Goal: Entertainment & Leisure: Consume media (video, audio)

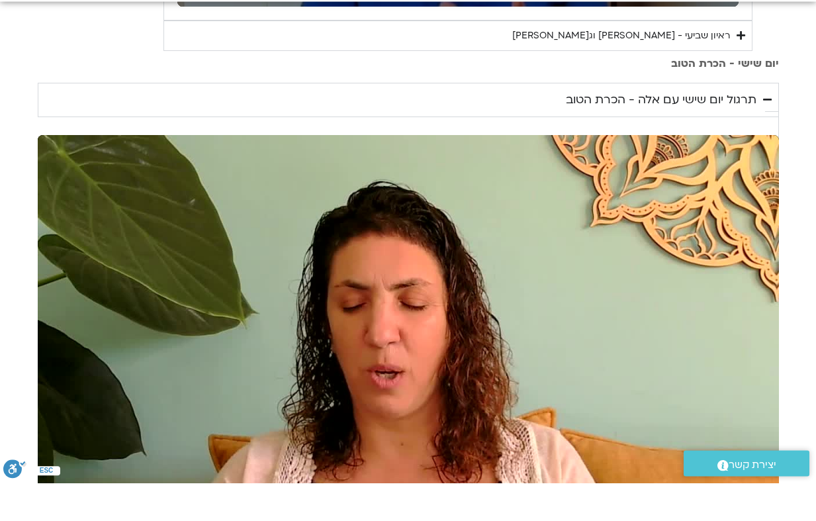
scroll to position [961, 0]
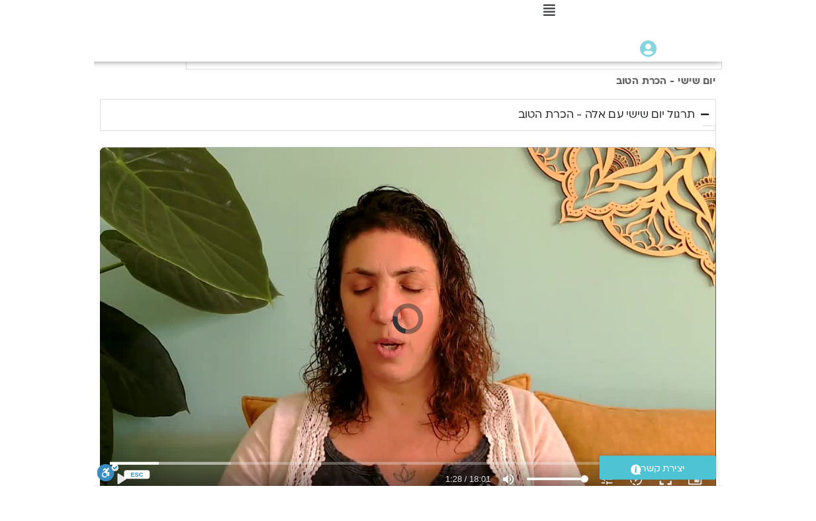
scroll to position [1043, 0]
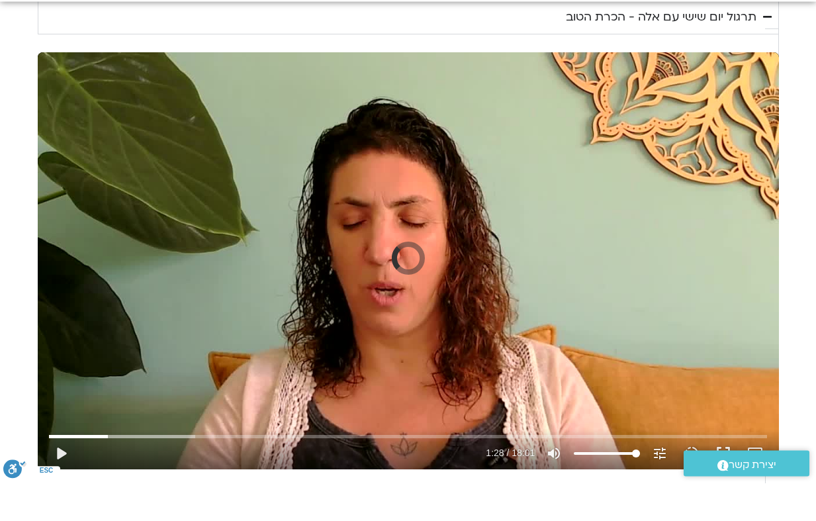
click at [77, 476] on button "play_arrow" at bounding box center [61, 492] width 32 height 32
click at [77, 476] on button "pause" at bounding box center [61, 492] width 32 height 32
click at [77, 476] on button "play_arrow" at bounding box center [61, 492] width 32 height 32
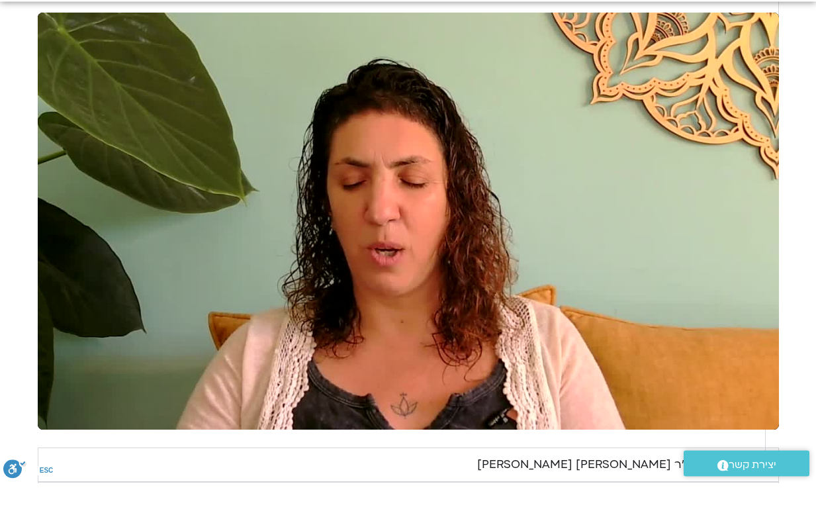
scroll to position [1090, 0]
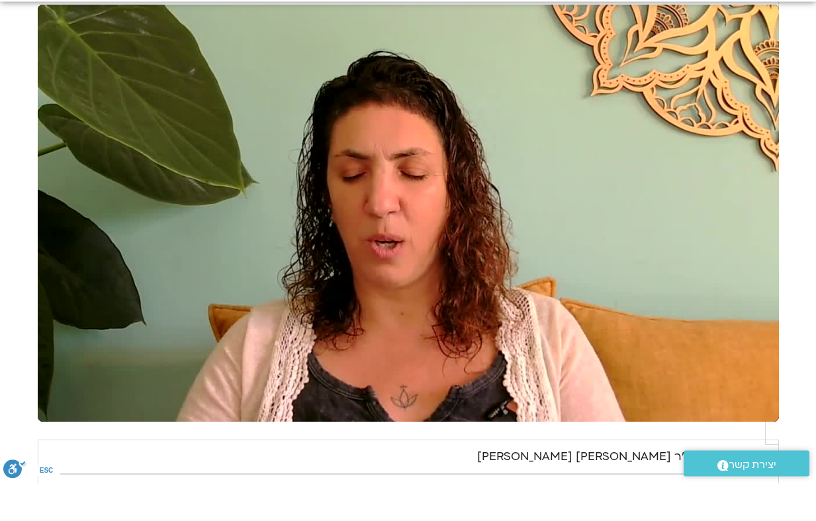
click at [467, 485] on div "ראיון שישי - ד"ר [PERSON_NAME] וערן טייכר" at bounding box center [616, 495] width 279 height 20
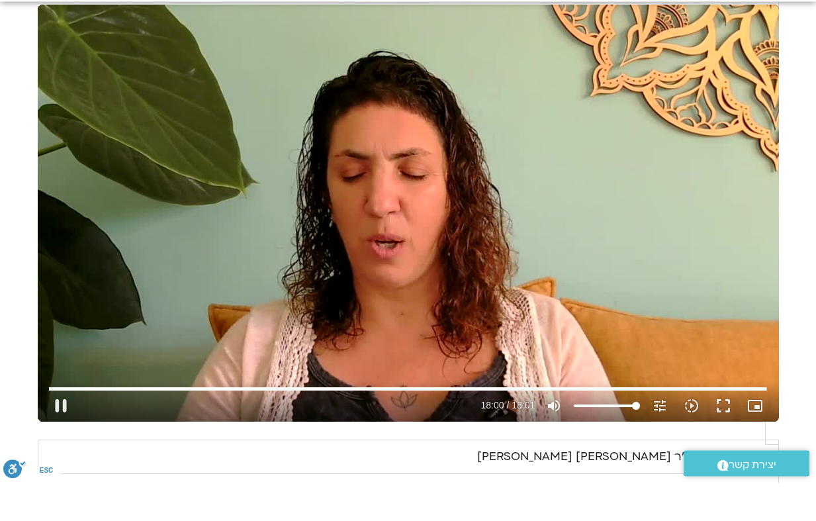
click at [77, 428] on button "pause" at bounding box center [61, 444] width 32 height 32
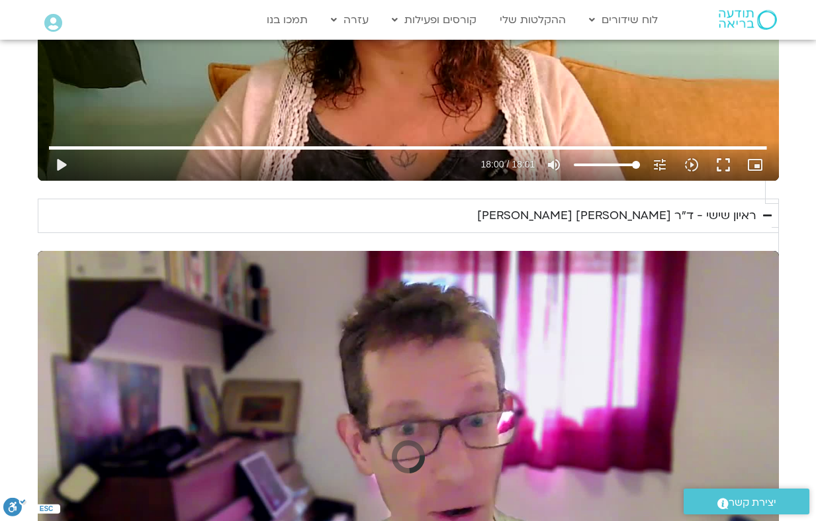
scroll to position [1389, 0]
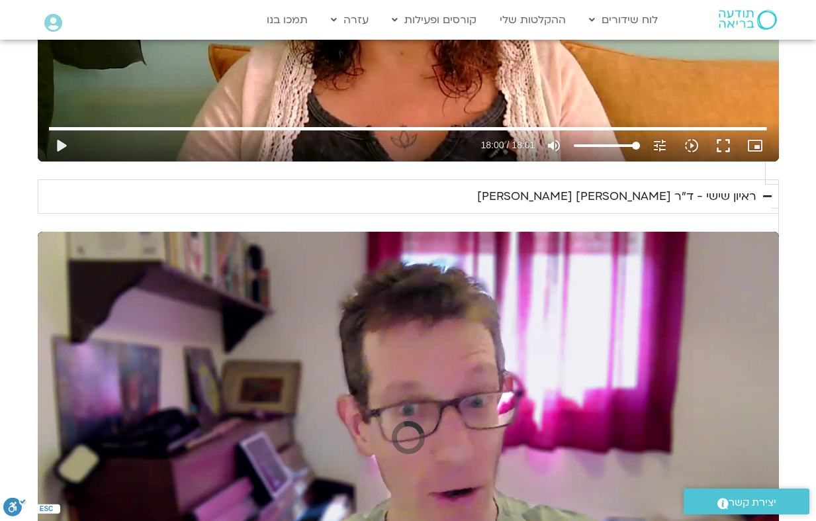
type input "1080.25118180495"
type input "324.000018"
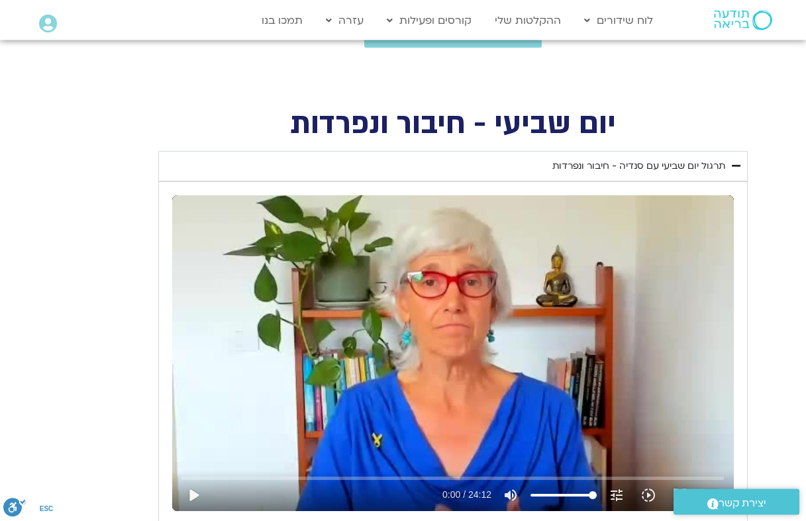
scroll to position [461, 0]
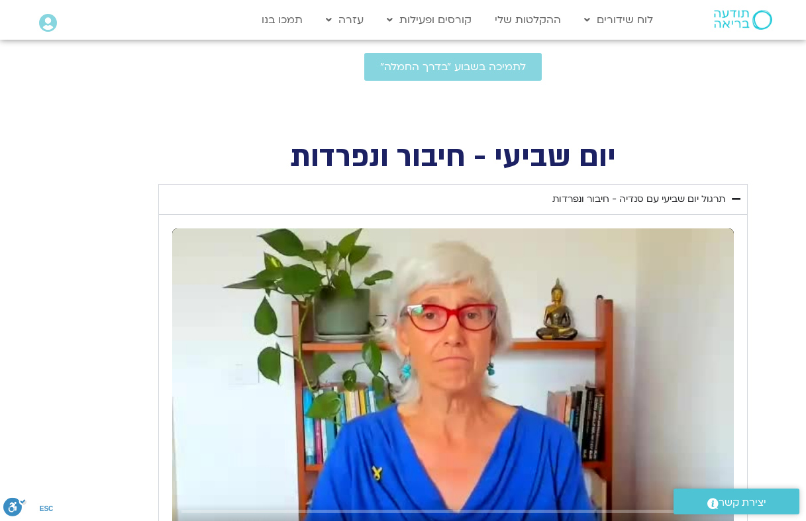
click at [467, 194] on icon "Accordion. Open links with Enter or Space, close with Escape, and navigate with…" at bounding box center [735, 199] width 9 height 10
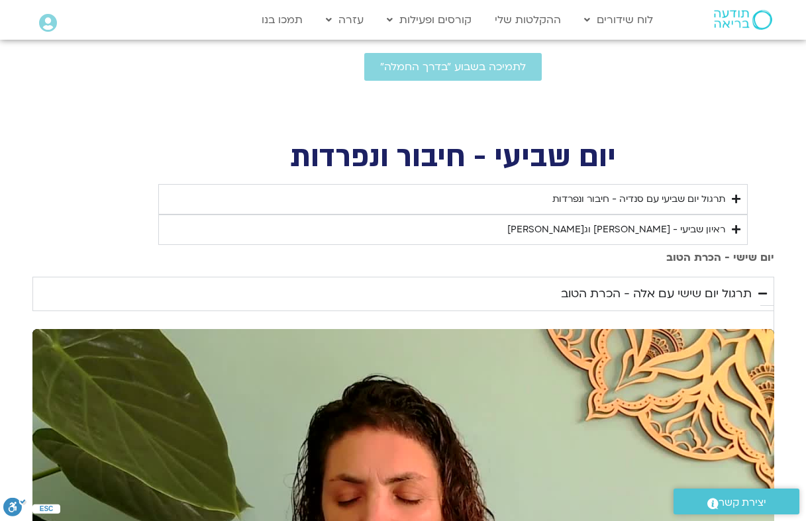
click at [467, 195] on icon "Accordion. Open links with Enter or Space, close with Escape, and navigate with…" at bounding box center [735, 199] width 9 height 10
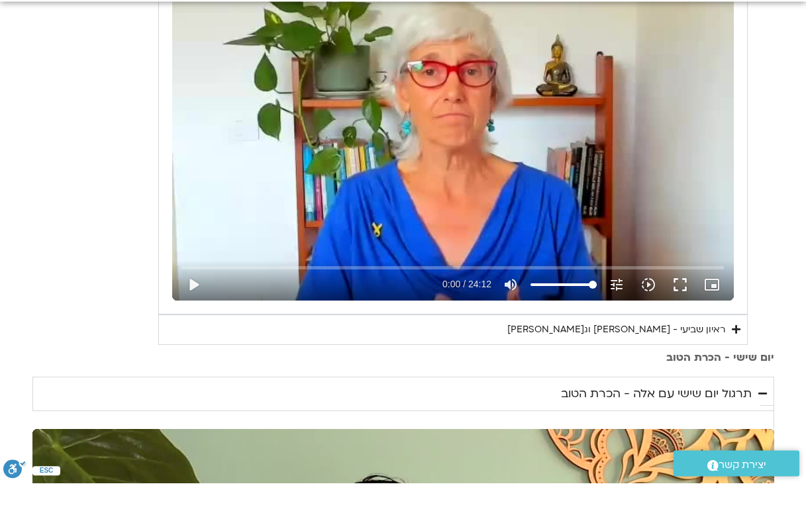
scroll to position [667, 0]
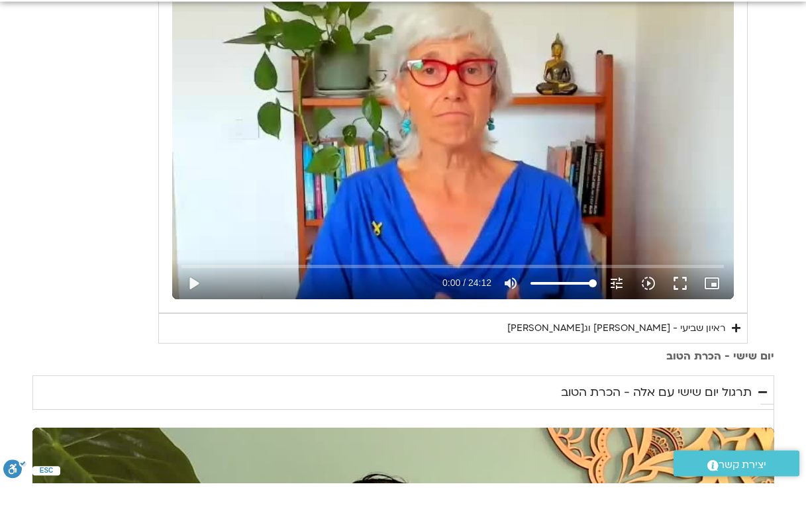
click at [467, 352] on summary "ראיון שביעי - [PERSON_NAME] [PERSON_NAME]" at bounding box center [452, 367] width 589 height 30
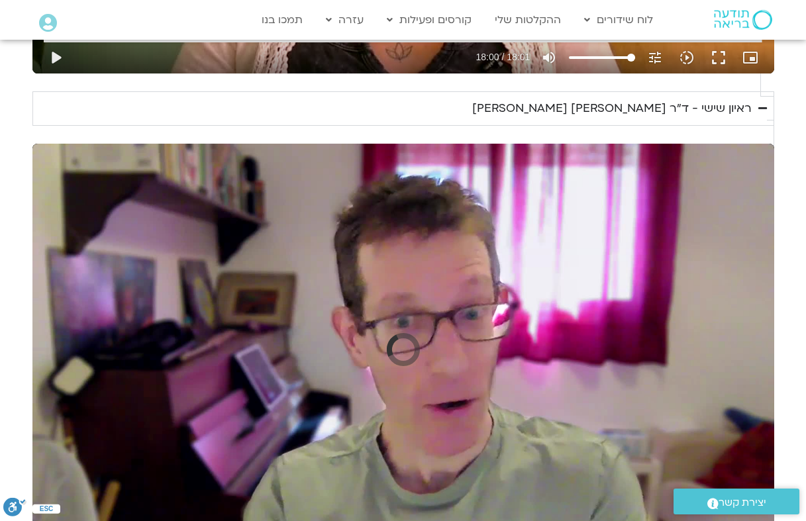
scroll to position [1808, 0]
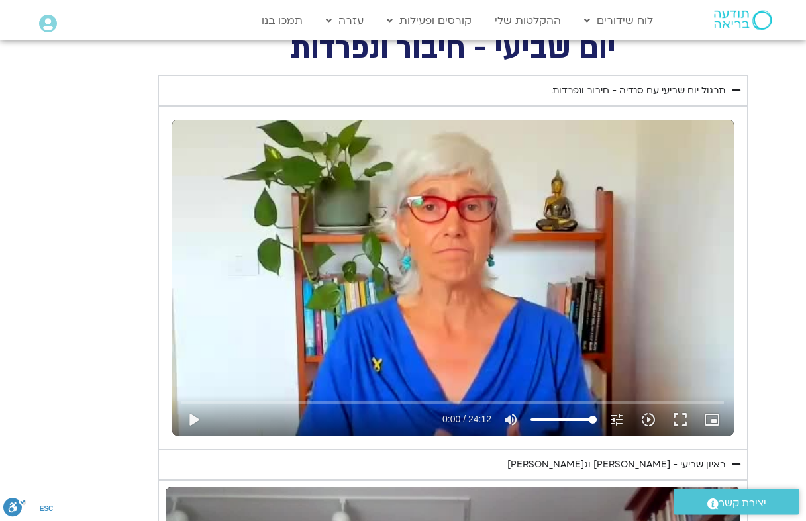
scroll to position [569, 0]
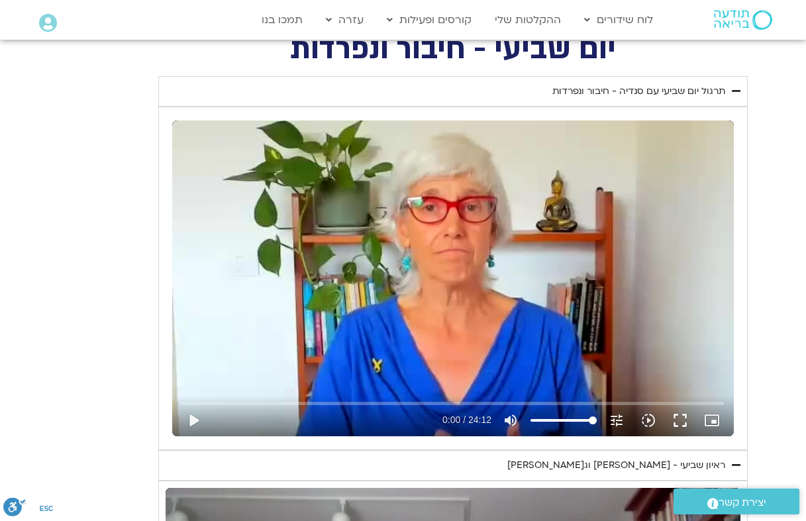
type input "1080.25118180495"
click at [203, 413] on button "play_arrow" at bounding box center [193, 420] width 32 height 32
type input "584.000004"
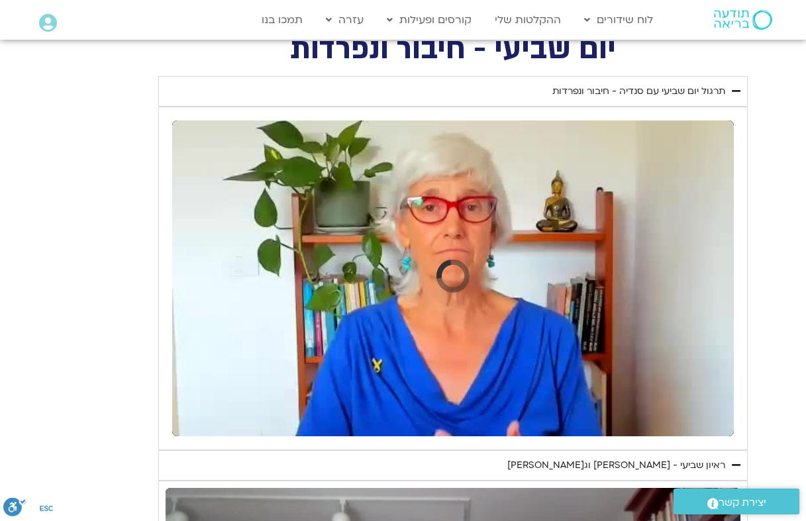
type input "1080.25118180495"
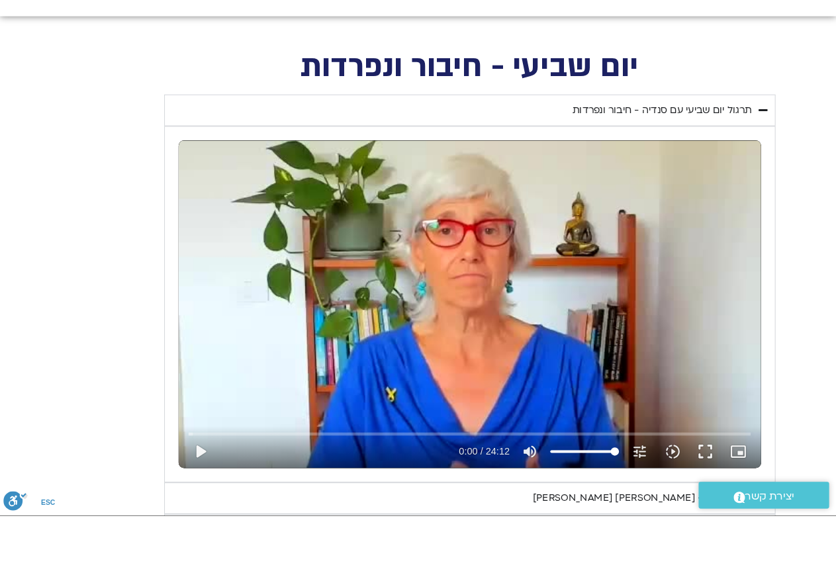
scroll to position [541, 0]
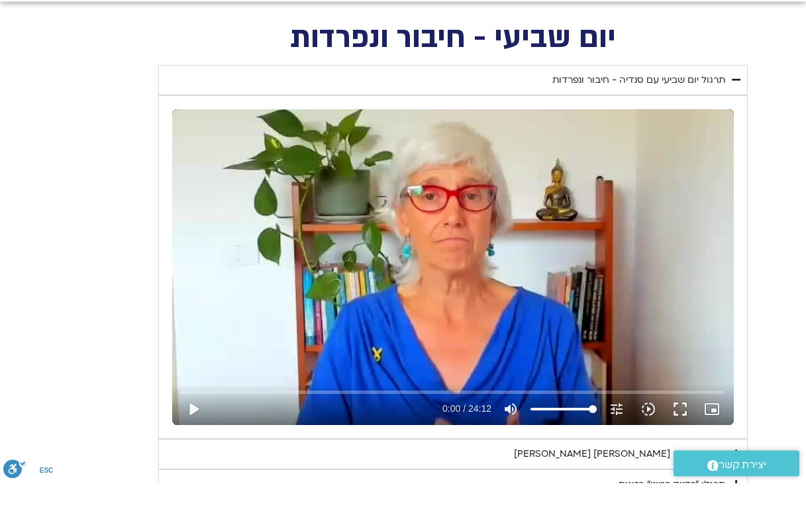
click at [201, 432] on button "play_arrow" at bounding box center [193, 448] width 32 height 32
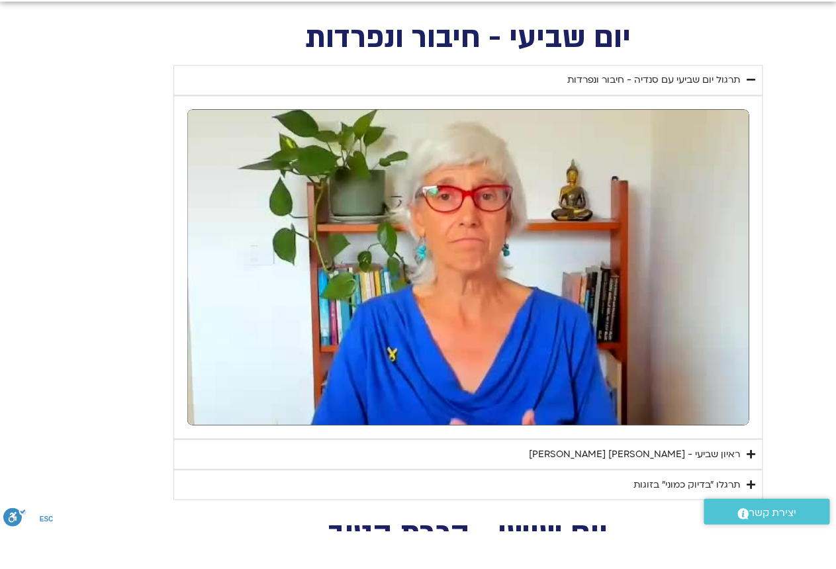
click at [745, 508] on summary "תרגלו ״בדיוק כמוני״ בזוגות" at bounding box center [467, 523] width 589 height 30
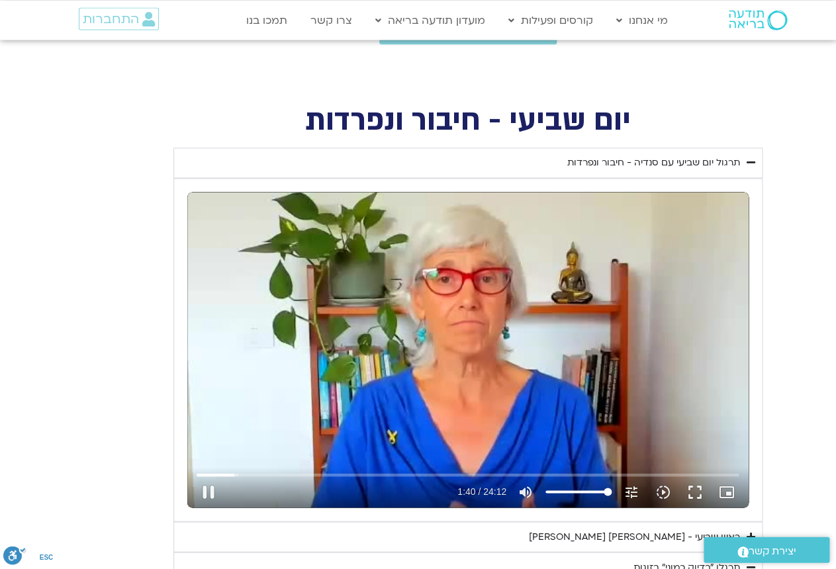
scroll to position [496, 0]
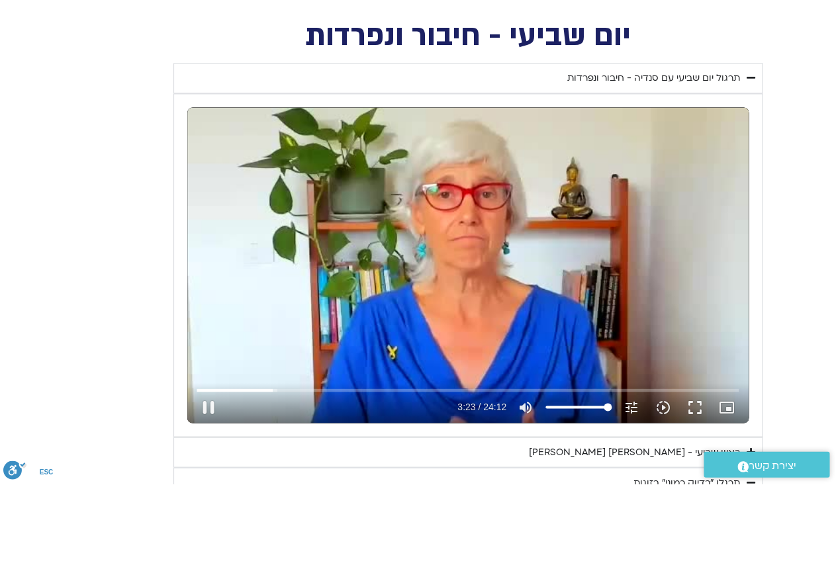
click at [211, 477] on button "pause" at bounding box center [209, 493] width 32 height 32
click at [210, 477] on button "play_arrow" at bounding box center [209, 493] width 32 height 32
click at [220, 477] on button "pause" at bounding box center [209, 493] width 32 height 32
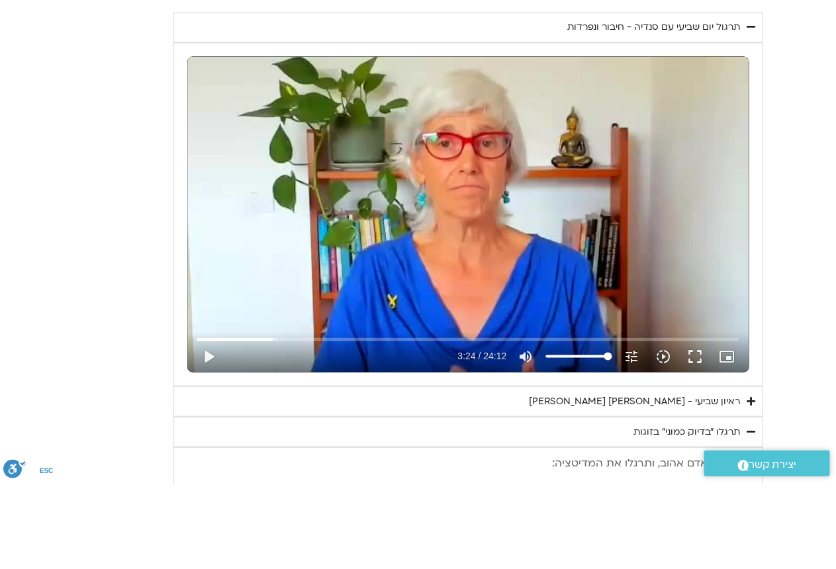
scroll to position [549, 0]
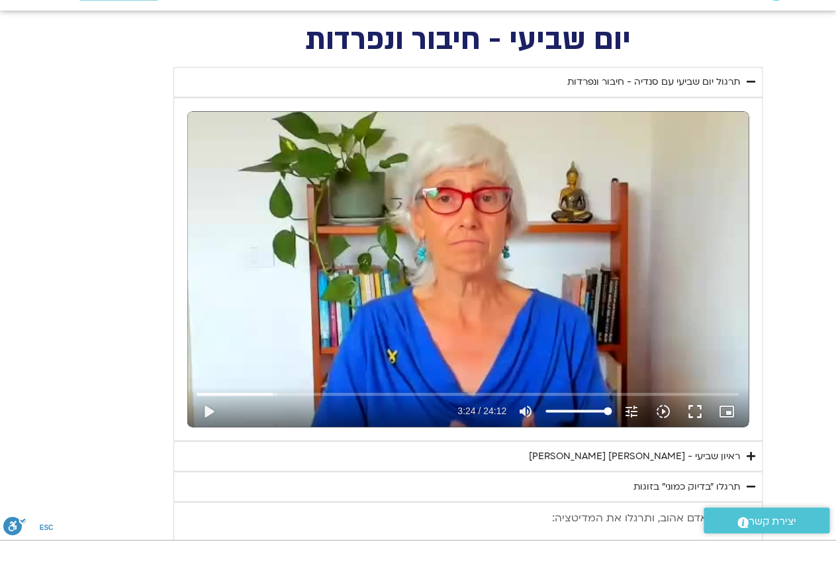
click at [218, 424] on button "play_arrow" at bounding box center [209, 440] width 32 height 32
click at [213, 424] on button "pause" at bounding box center [209, 440] width 32 height 32
click at [216, 424] on button "play_arrow" at bounding box center [209, 440] width 32 height 32
click at [209, 424] on button "pause" at bounding box center [209, 440] width 32 height 32
click at [211, 424] on button "play_arrow" at bounding box center [209, 440] width 32 height 32
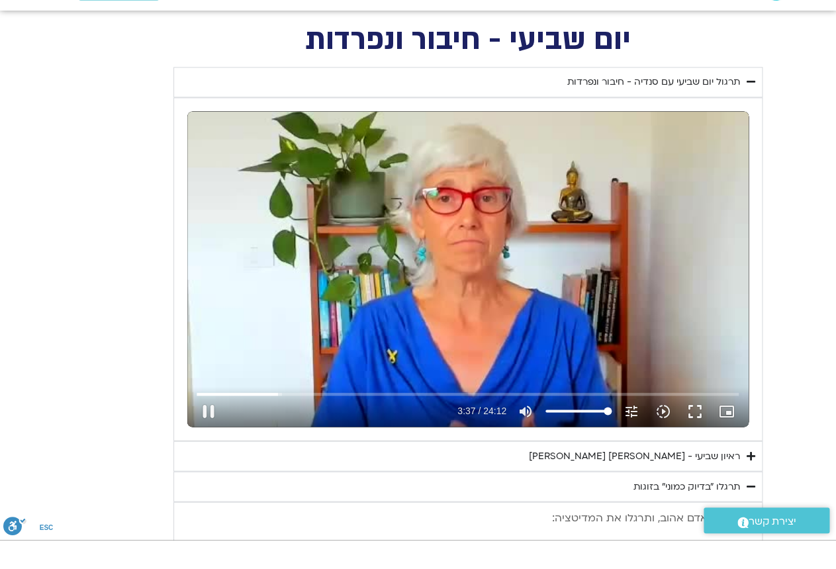
click at [207, 424] on button "pause" at bounding box center [209, 440] width 32 height 32
click at [214, 424] on button "play_arrow" at bounding box center [209, 440] width 32 height 32
click at [214, 424] on button "pause" at bounding box center [209, 440] width 32 height 32
click at [205, 424] on button "play_arrow" at bounding box center [209, 440] width 32 height 32
click at [218, 424] on button "pause" at bounding box center [209, 440] width 32 height 32
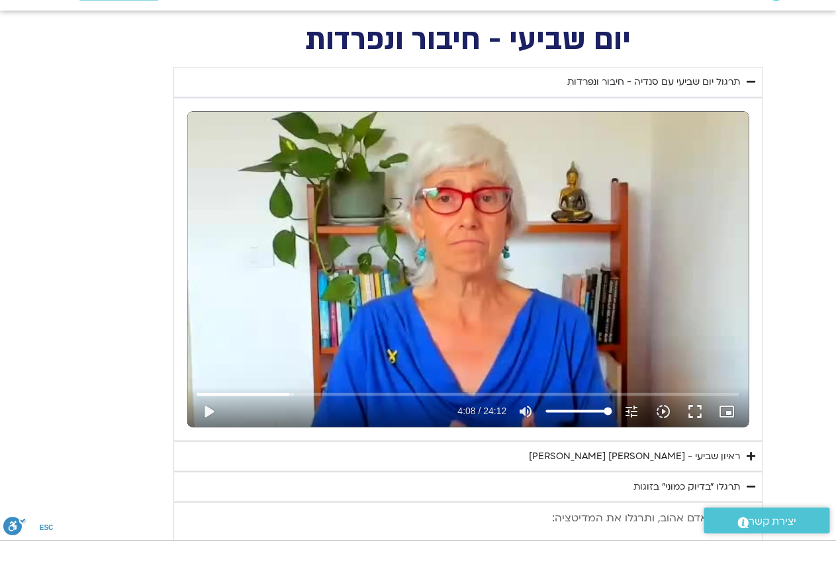
click at [212, 424] on button "play_arrow" at bounding box center [209, 440] width 32 height 32
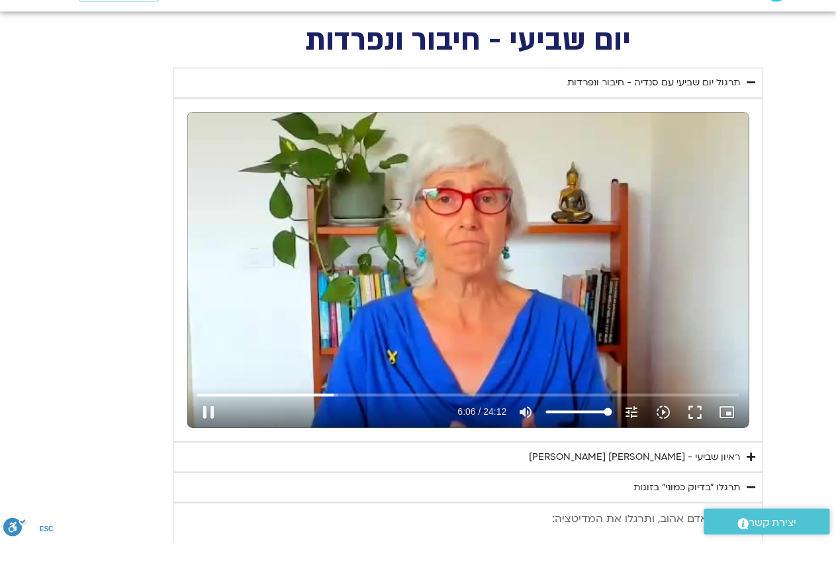
scroll to position [559, 0]
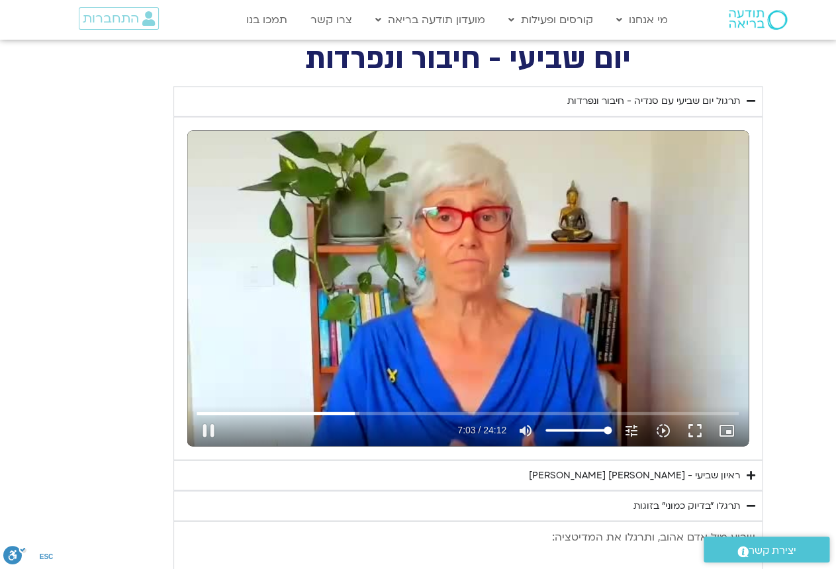
click at [212, 424] on button "pause" at bounding box center [209, 430] width 32 height 32
type input "424.160842734366"
click at [728, 473] on div "ראיון שביעי - [PERSON_NAME] [PERSON_NAME]" at bounding box center [634, 475] width 211 height 16
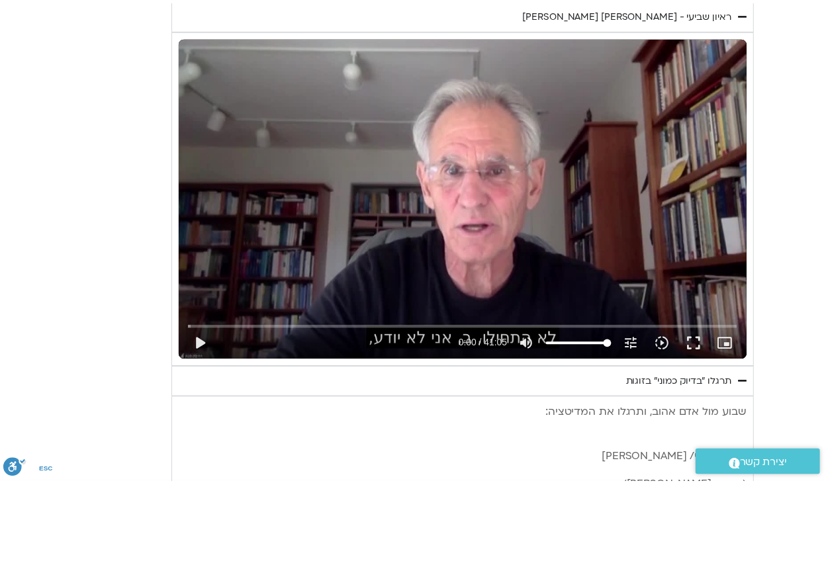
scroll to position [935, 0]
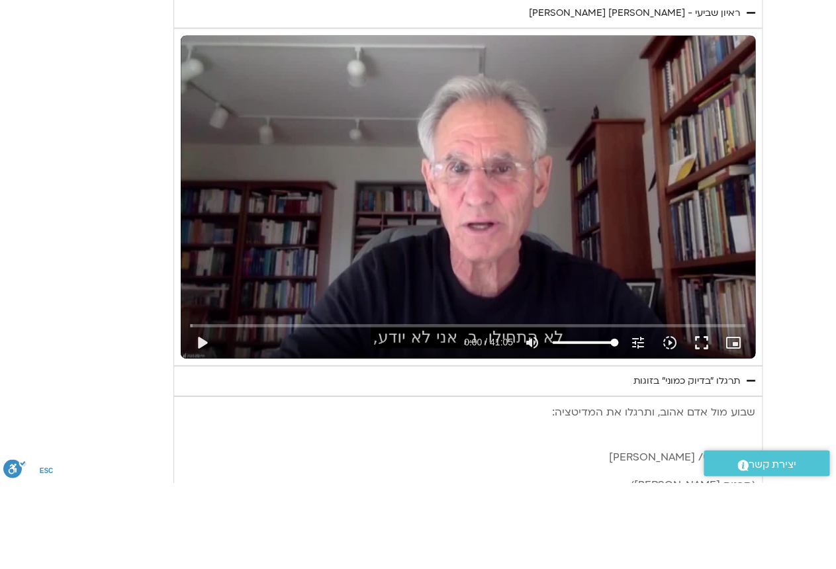
click at [208, 413] on button "play_arrow" at bounding box center [202, 429] width 32 height 32
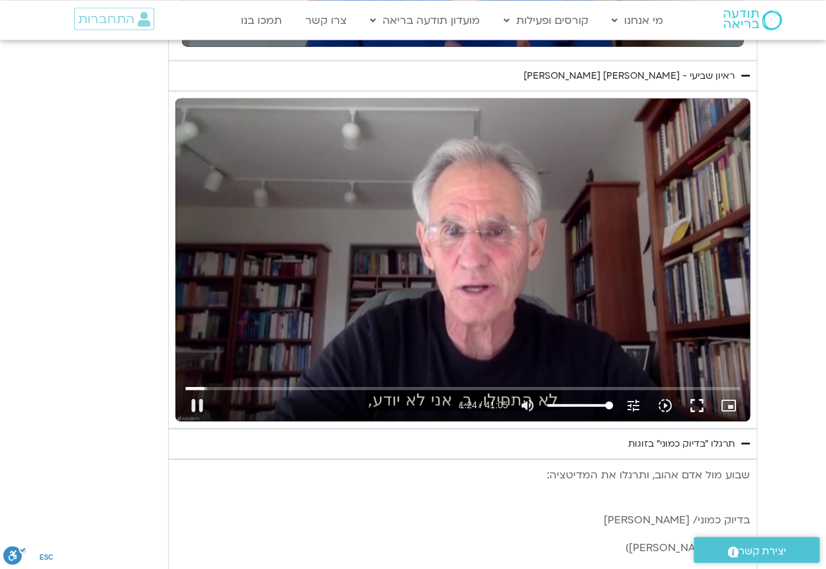
scroll to position [939, 0]
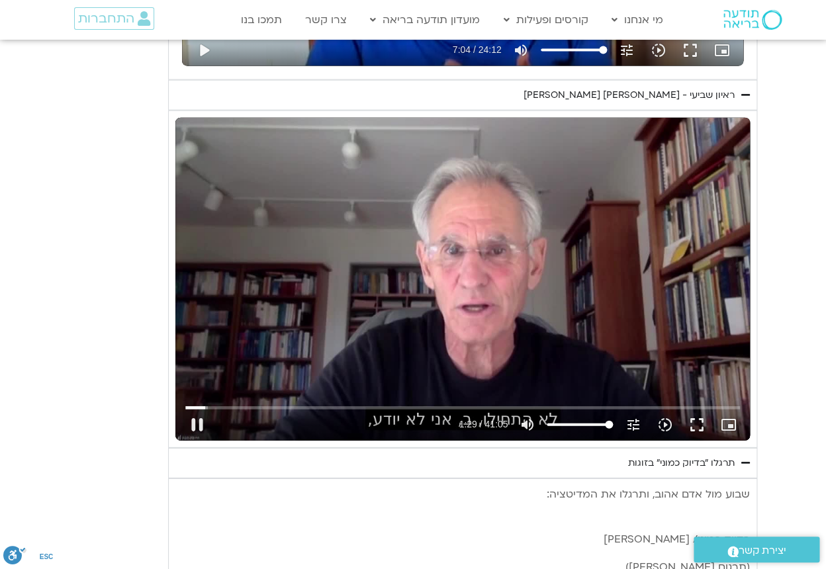
click at [702, 422] on button "fullscreen" at bounding box center [697, 425] width 32 height 32
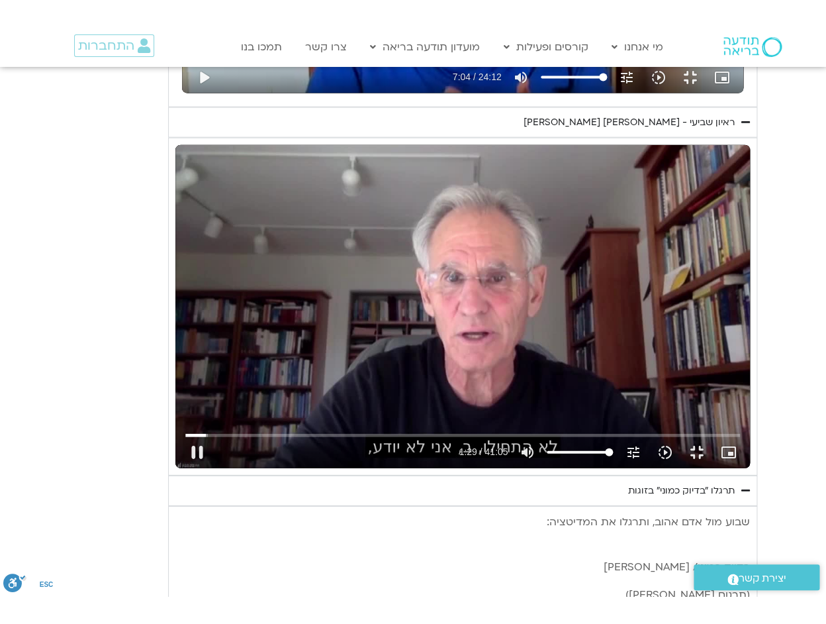
scroll to position [21, 0]
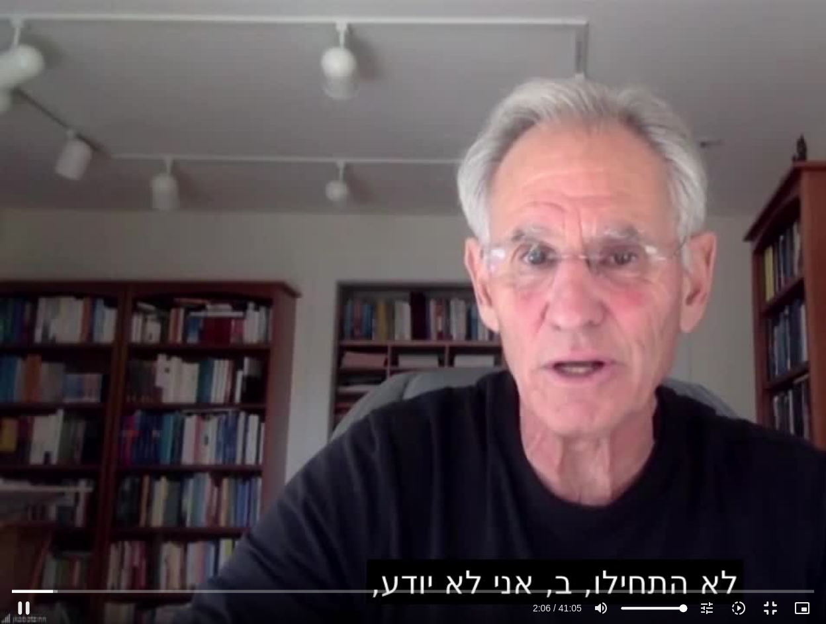
click at [30, 520] on button "pause" at bounding box center [24, 608] width 32 height 32
click at [24, 520] on div "Skip ad play_arrow 2:06 / 41:05 volume_up Mute tune Resolution Auto 720p slow_m…" at bounding box center [413, 602] width 810 height 43
click at [30, 520] on button "play_arrow" at bounding box center [24, 608] width 32 height 32
click at [38, 520] on button "pause" at bounding box center [24, 608] width 32 height 32
click at [34, 520] on button "play_arrow" at bounding box center [24, 608] width 32 height 32
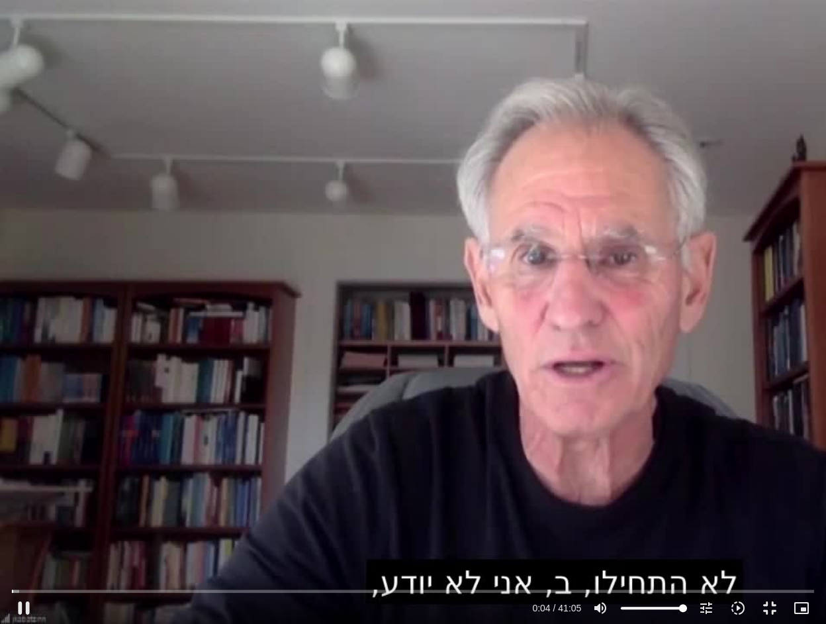
click at [29, 520] on button "pause" at bounding box center [24, 608] width 32 height 32
click at [26, 520] on button "play_arrow" at bounding box center [24, 608] width 32 height 32
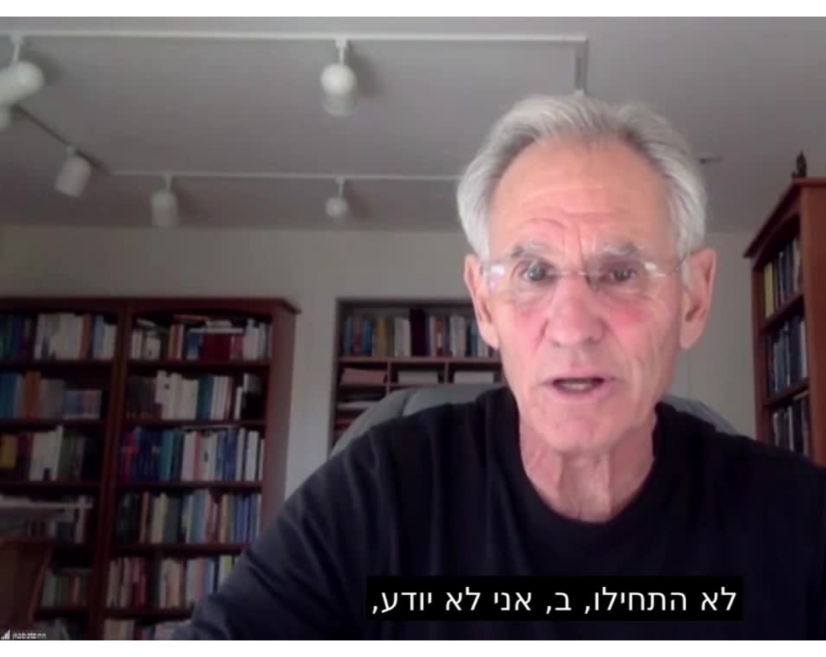
scroll to position [0, 0]
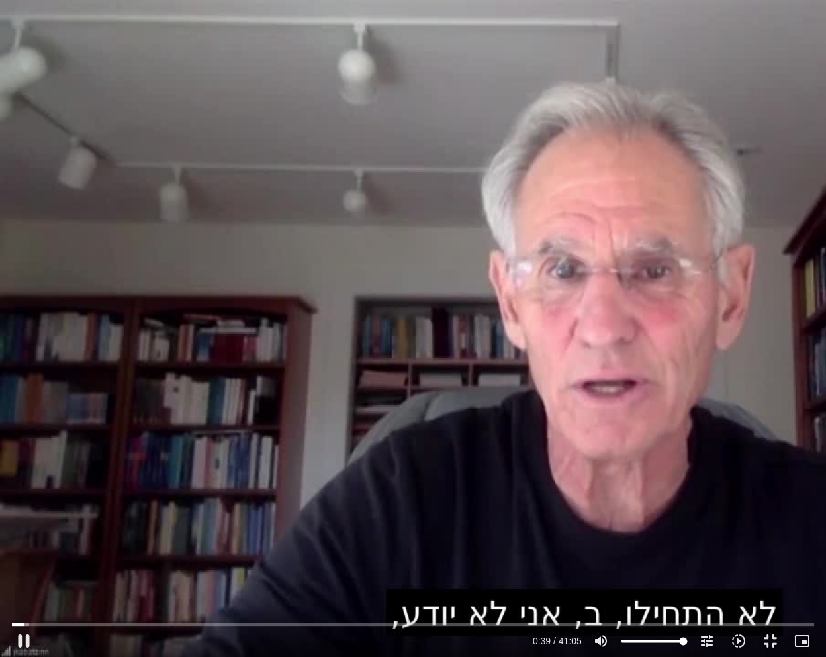
click at [28, 520] on button "pause" at bounding box center [24, 641] width 32 height 32
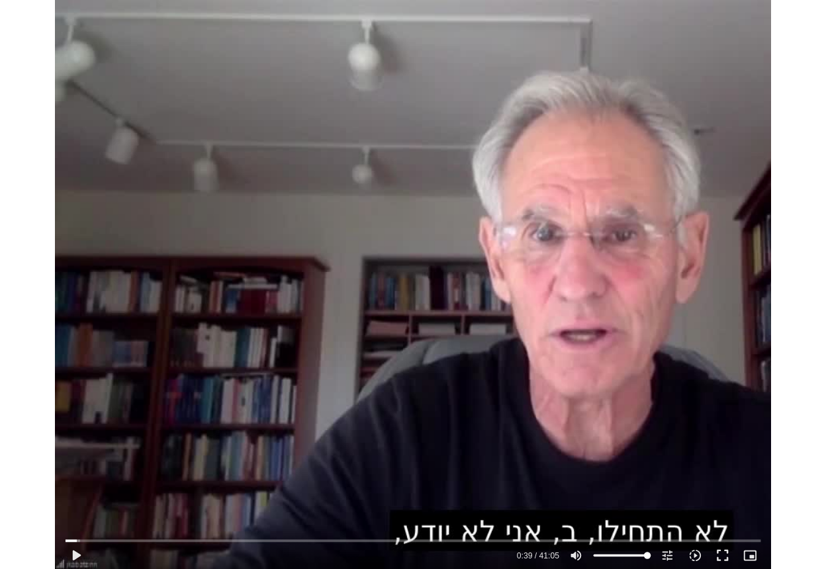
scroll to position [853, 0]
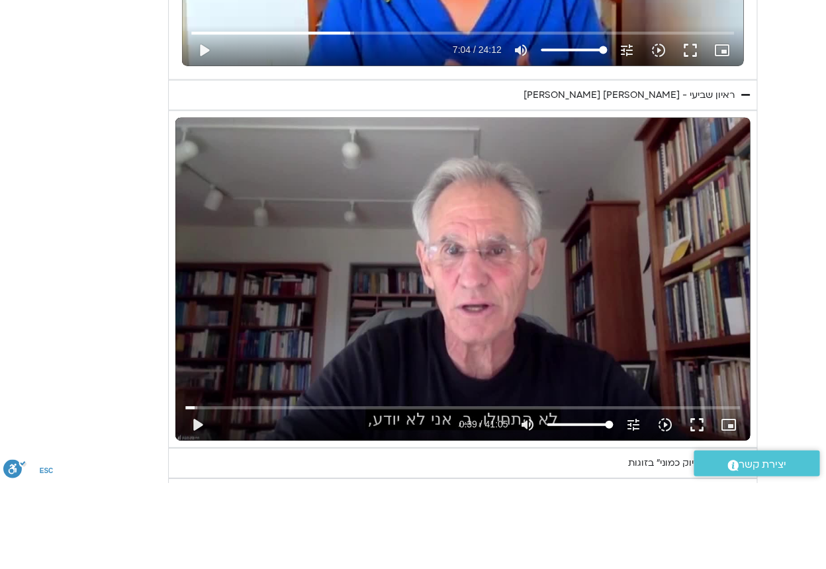
click at [211, 495] on button "play_arrow" at bounding box center [197, 511] width 32 height 32
click at [696, 495] on button "fullscreen" at bounding box center [697, 511] width 32 height 32
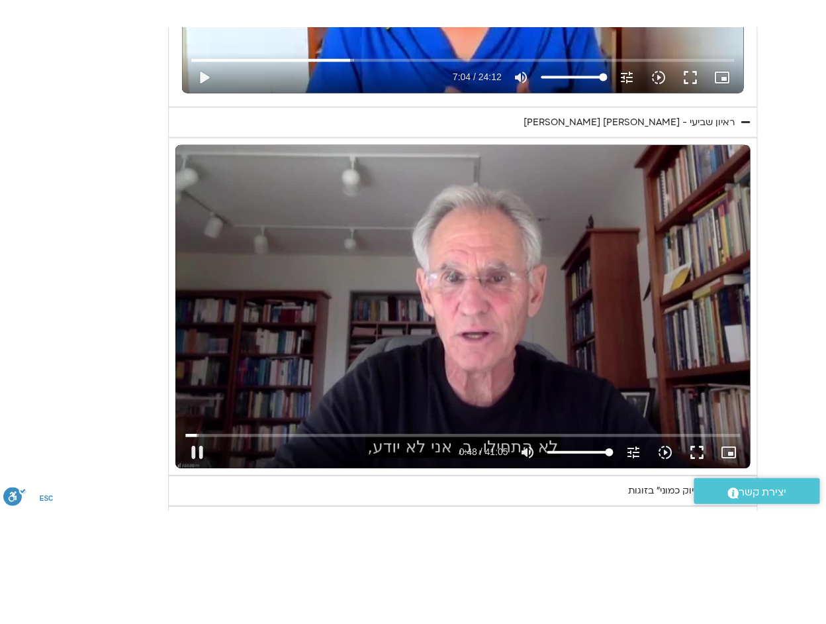
scroll to position [21, 0]
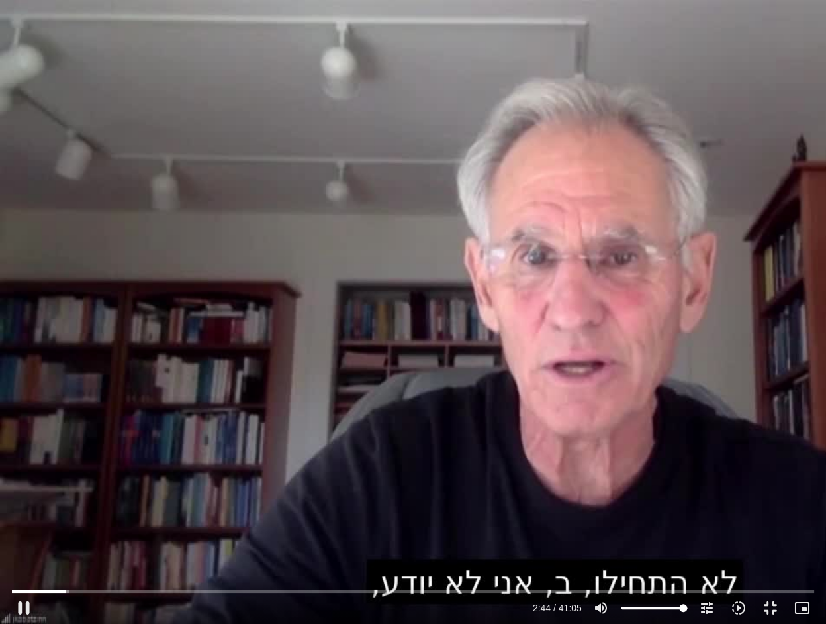
click at [32, 520] on button "pause" at bounding box center [24, 608] width 32 height 32
click at [24, 520] on button "play_arrow" at bounding box center [24, 608] width 32 height 32
click at [24, 520] on button "pause" at bounding box center [24, 608] width 32 height 32
click at [46, 520] on div "Accordion. Open links with Enter or Space, close with Escape, and navigate with…" at bounding box center [284, 608] width 489 height 32
click at [21, 520] on button "play_arrow" at bounding box center [24, 608] width 32 height 32
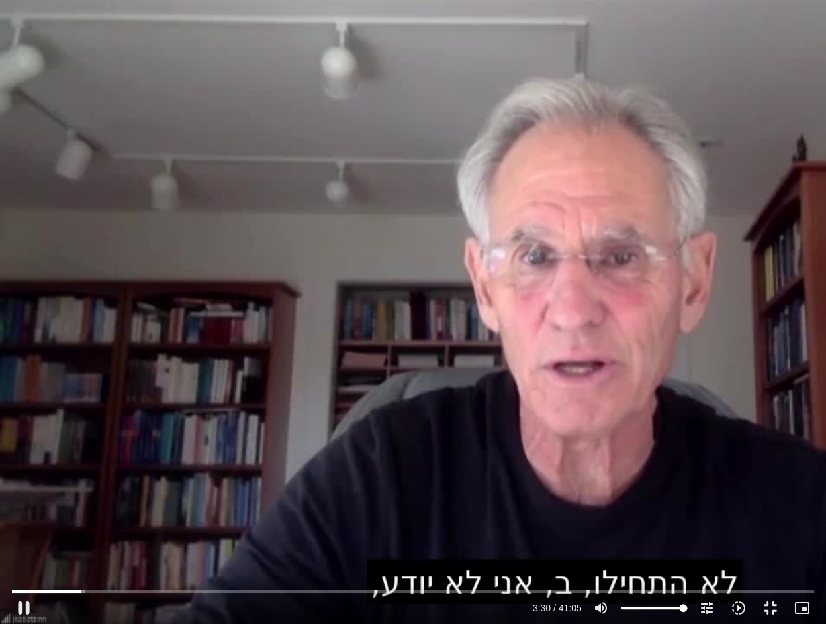
click at [130, 320] on div "0s fast_rewind" at bounding box center [165, 312] width 330 height 624
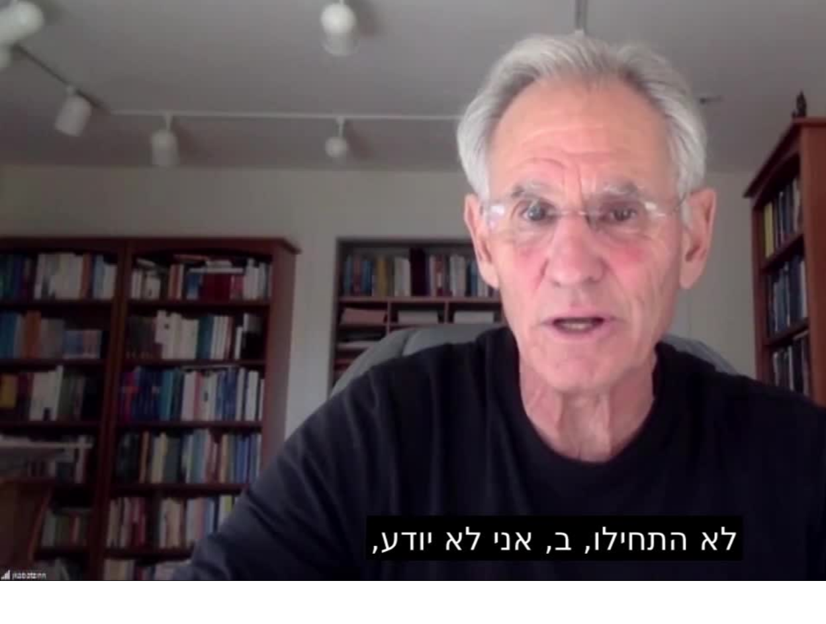
scroll to position [11, 0]
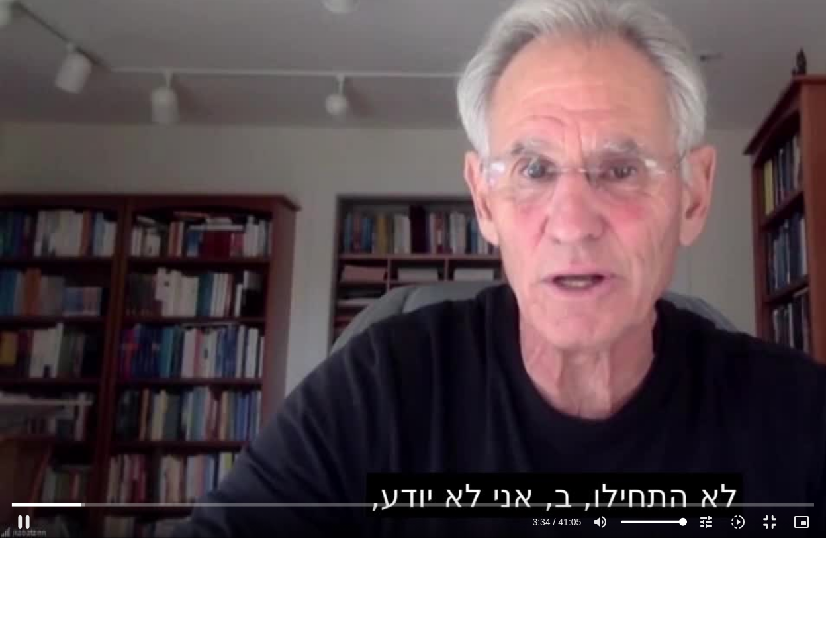
click at [208, 338] on div "0s fast_rewind" at bounding box center [165, 312] width 330 height 624
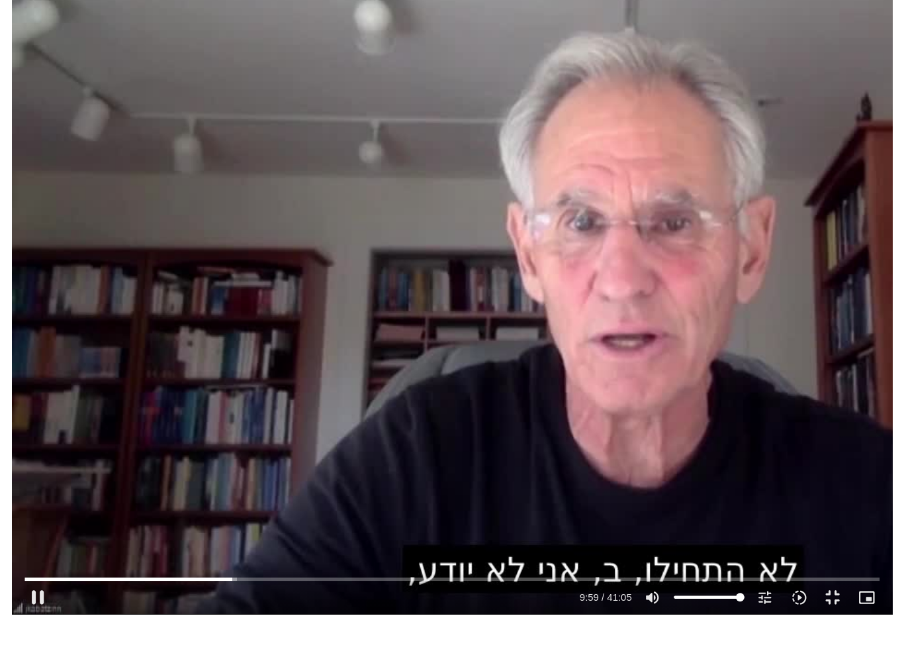
scroll to position [0, 0]
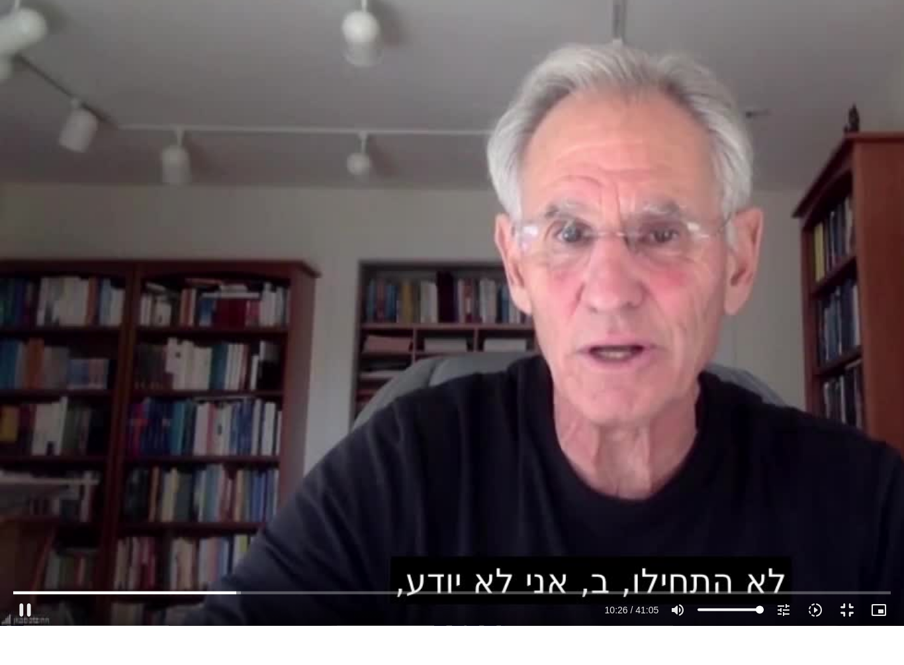
click at [222, 520] on input "Seek" at bounding box center [452, 632] width 878 height 8
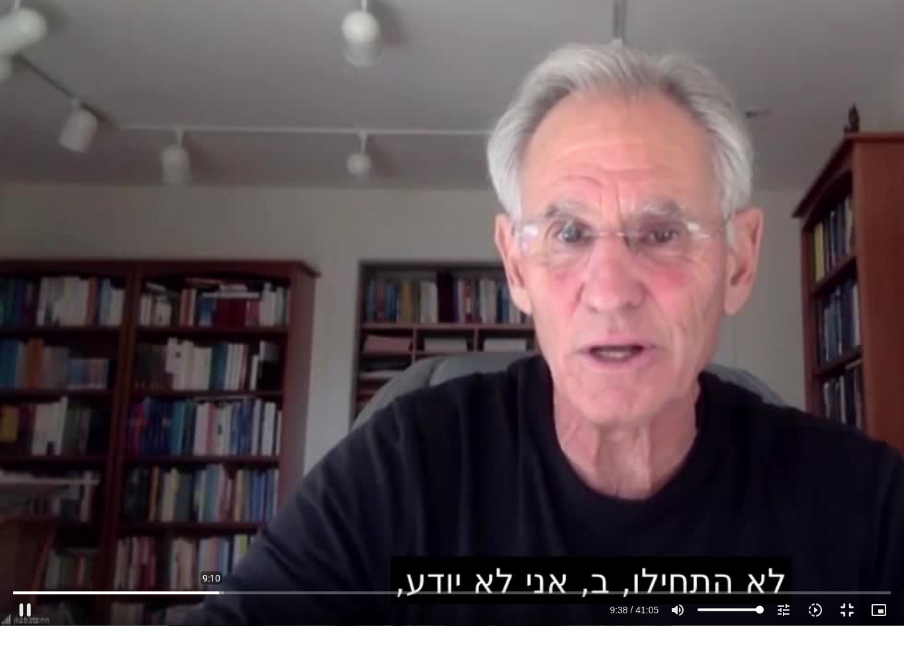
click at [228, 520] on input "Seek" at bounding box center [452, 632] width 878 height 8
click at [37, 520] on button "pause" at bounding box center [25, 649] width 32 height 32
click at [48, 520] on div "Accordion. Open links with Enter or Space, close with Escape, and navigate with…" at bounding box center [324, 649] width 566 height 32
click at [36, 520] on button "play_arrow" at bounding box center [25, 649] width 32 height 32
click at [38, 520] on button "pause" at bounding box center [25, 649] width 32 height 32
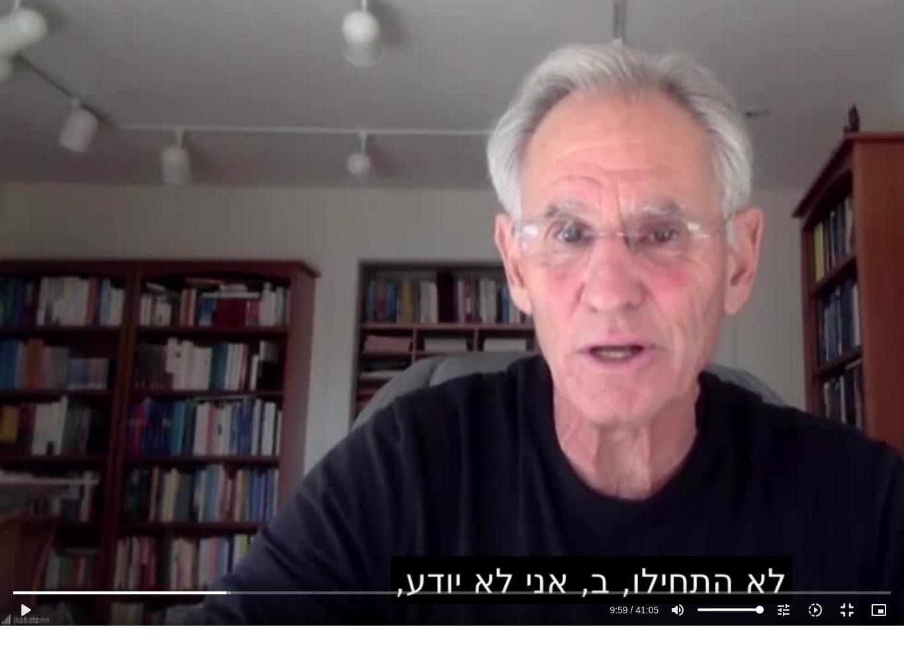
click at [40, 520] on button "play_arrow" at bounding box center [25, 649] width 32 height 32
click at [39, 520] on button "pause" at bounding box center [25, 649] width 32 height 32
click at [39, 520] on button "play_arrow" at bounding box center [25, 649] width 32 height 32
click at [39, 520] on button "pause" at bounding box center [25, 649] width 32 height 32
click at [29, 520] on button "play_arrow" at bounding box center [25, 649] width 32 height 32
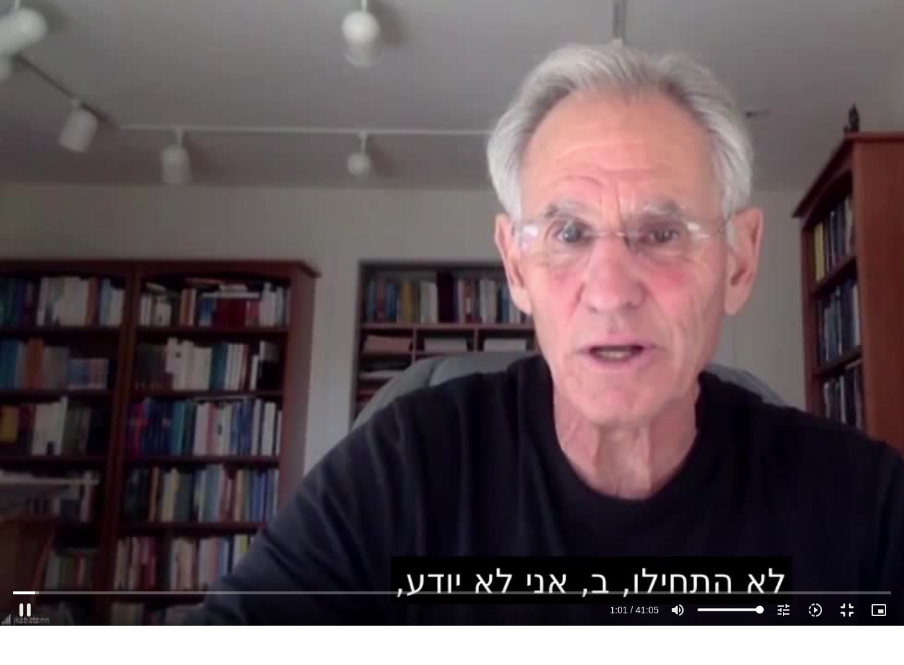
click at [239, 520] on input "Seek" at bounding box center [452, 632] width 878 height 8
click at [191, 520] on input "Seek" at bounding box center [452, 632] width 878 height 8
click at [34, 520] on button "pause" at bounding box center [25, 649] width 32 height 32
click at [38, 520] on button "play_arrow" at bounding box center [25, 649] width 32 height 32
click at [199, 370] on div "0s fast_rewind" at bounding box center [180, 332] width 361 height 665
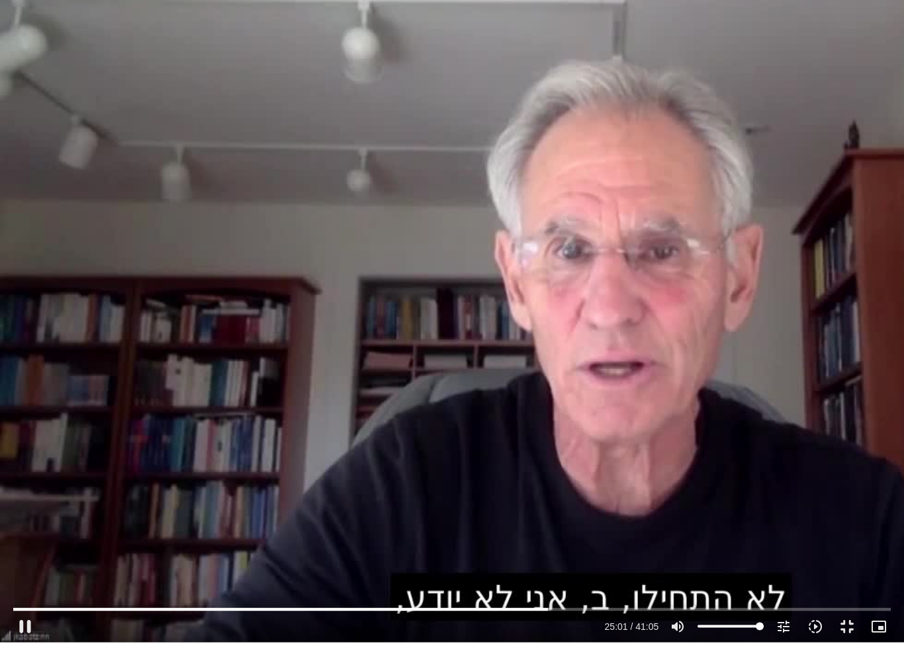
click at [508, 520] on input "Seek" at bounding box center [452, 632] width 878 height 8
click at [513, 520] on input "Seek" at bounding box center [452, 632] width 878 height 8
click at [34, 520] on button "pause" at bounding box center [25, 649] width 32 height 32
click at [34, 520] on button "play_arrow" at bounding box center [25, 649] width 32 height 32
click at [185, 316] on span "fast_rewind" at bounding box center [188, 333] width 23 height 34
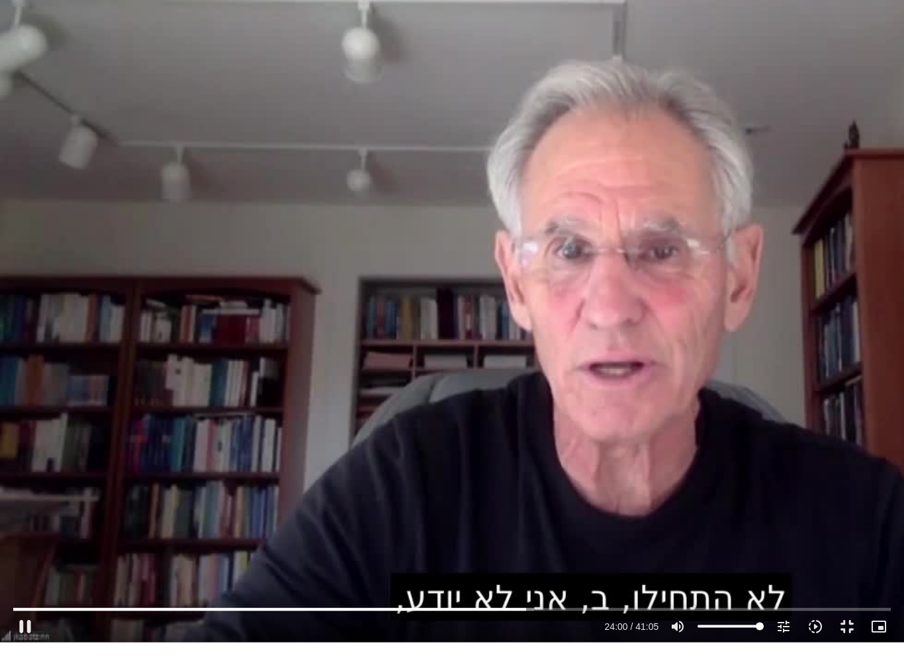
click at [185, 316] on span "fast_rewind" at bounding box center [188, 333] width 23 height 34
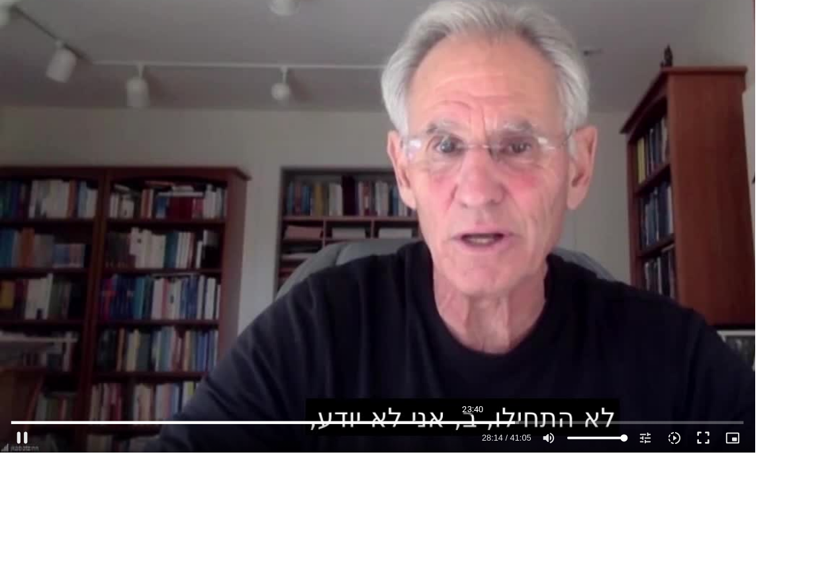
scroll to position [866, 0]
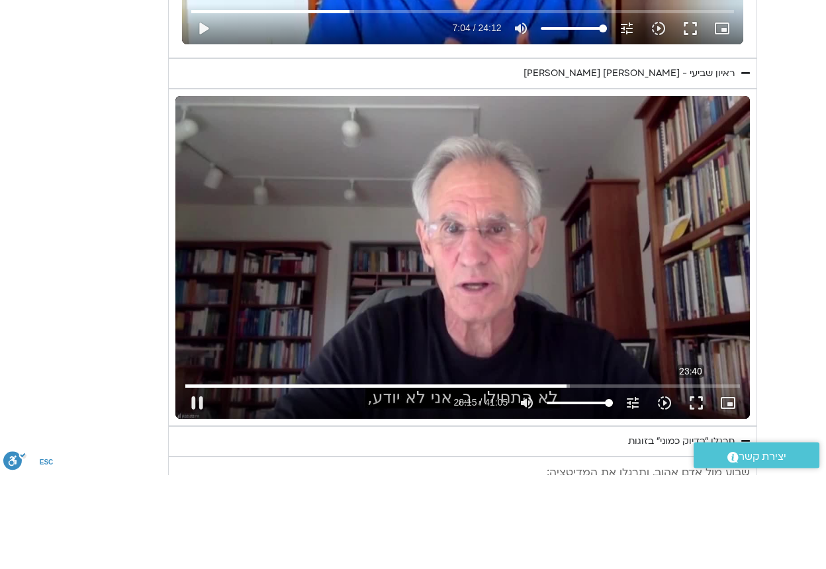
click at [706, 482] on button "fullscreen" at bounding box center [697, 498] width 32 height 32
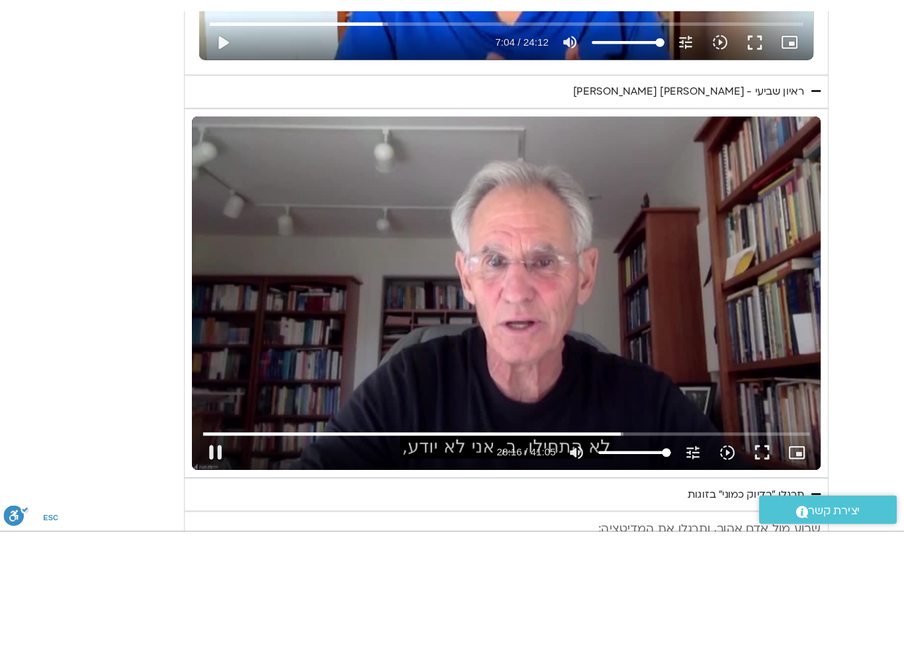
scroll to position [0, 0]
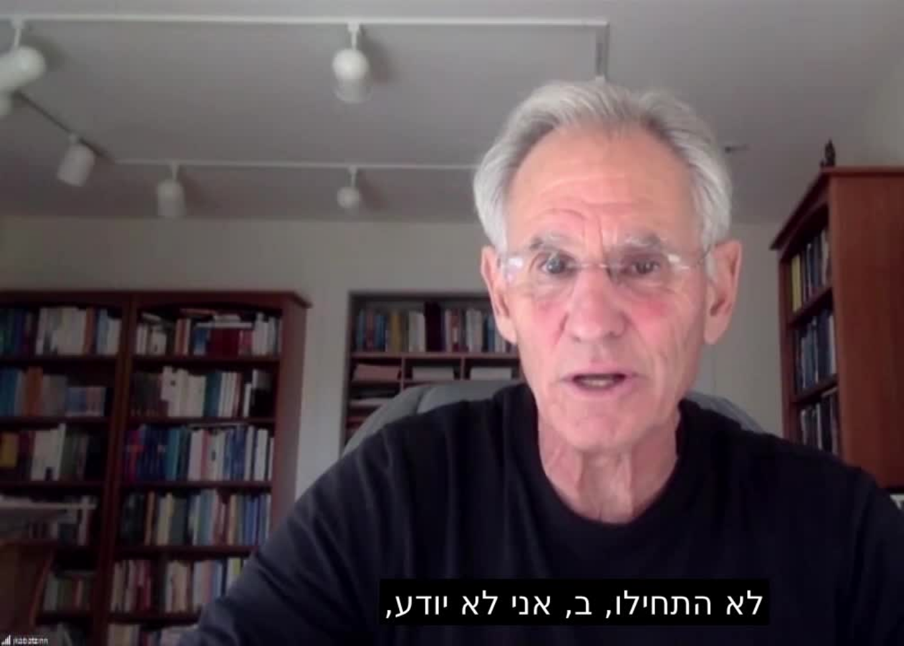
click at [100, 356] on div "0s fast_rewind" at bounding box center [180, 323] width 361 height 646
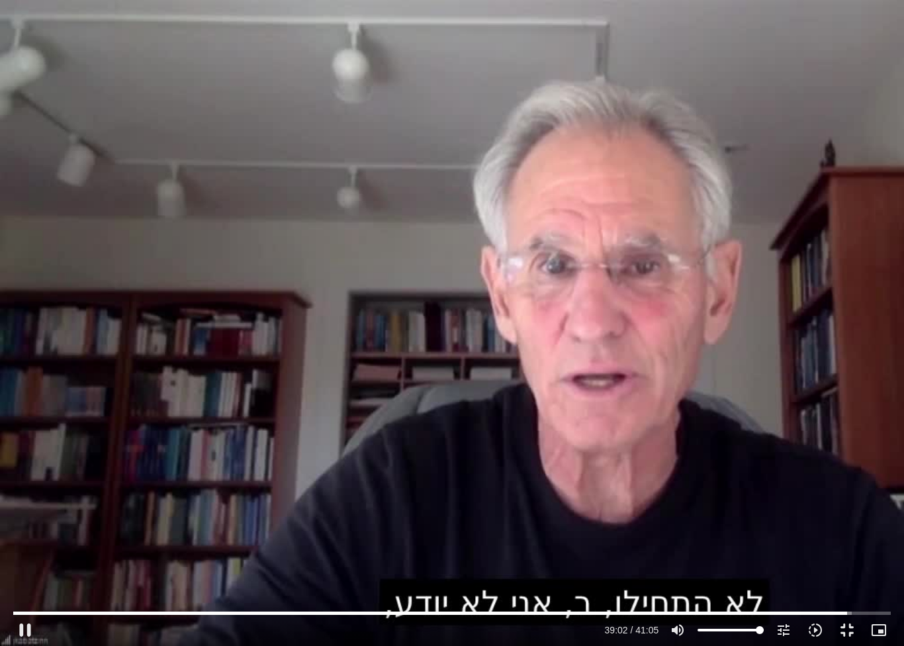
click at [99, 355] on div "0s fast_rewind" at bounding box center [180, 323] width 361 height 646
click at [150, 356] on div "0s fast_rewind" at bounding box center [180, 323] width 361 height 646
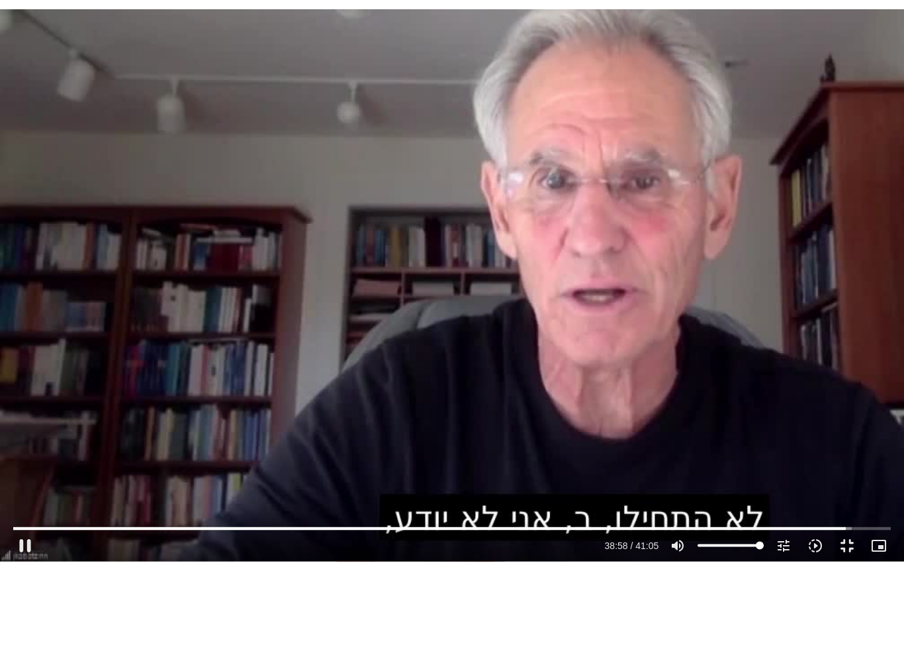
scroll to position [34, 0]
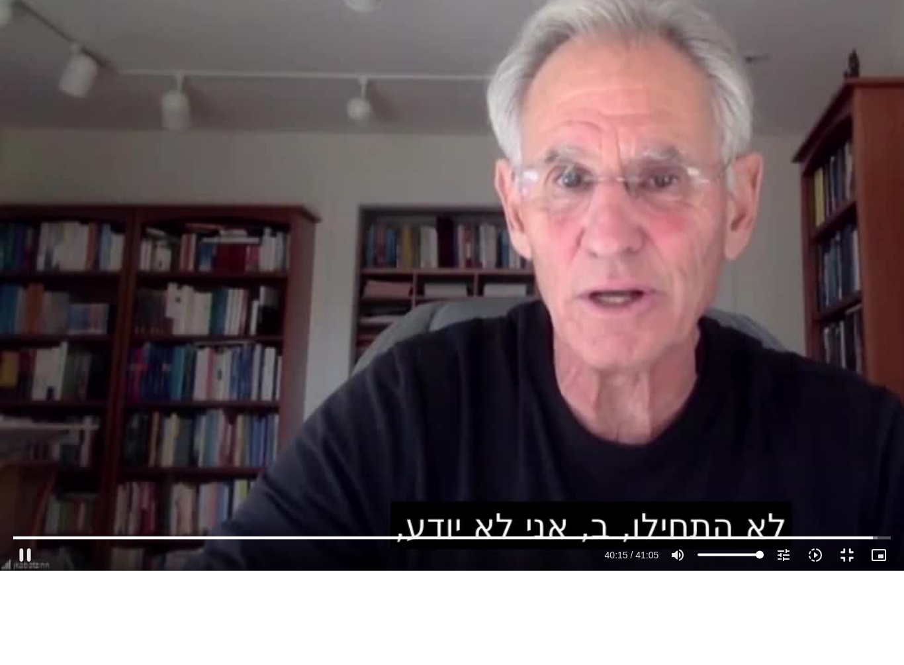
click at [805, 520] on button "fullscreen_exit" at bounding box center [847, 649] width 32 height 32
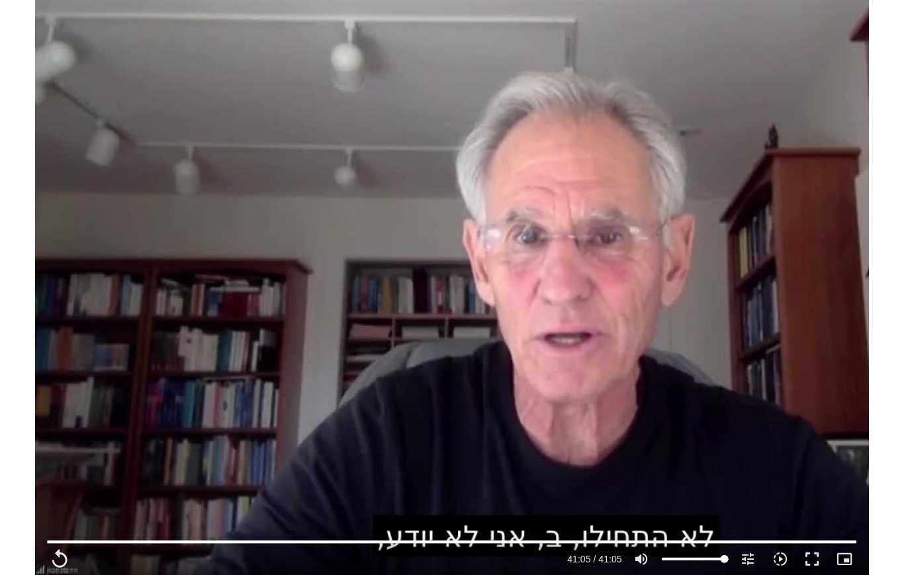
scroll to position [0, 0]
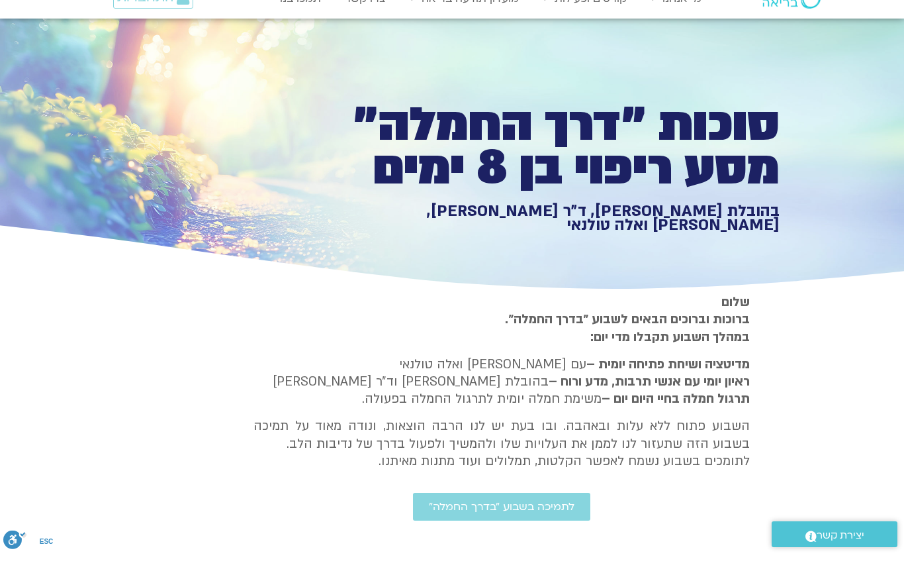
type input "2465.266667"
